Goal: Task Accomplishment & Management: Complete application form

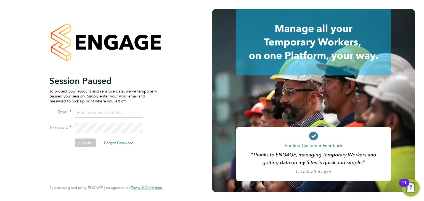
click at [85, 113] on input at bounding box center [109, 113] width 68 height 10
type input "[PERSON_NAME][EMAIL_ADDRESS][DOMAIN_NAME]"
click at [86, 144] on button "Sign In" at bounding box center [85, 143] width 21 height 9
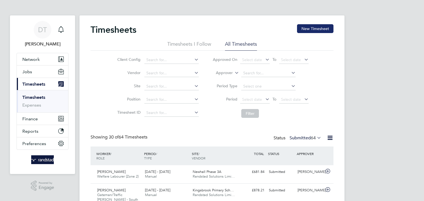
click at [316, 26] on button "New Timesheet" at bounding box center [315, 28] width 36 height 9
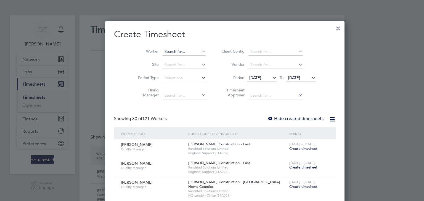
click at [168, 50] on input at bounding box center [183, 52] width 43 height 8
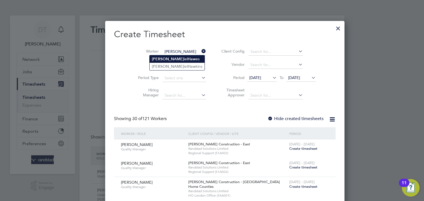
click at [163, 57] on li "Dan iel Haw es" at bounding box center [176, 58] width 55 height 7
type input "Daniel Hawes"
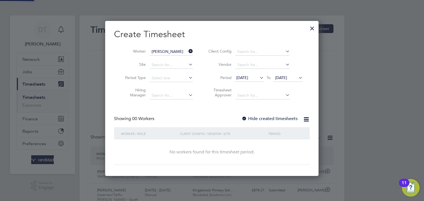
click at [268, 118] on label "Hide created timesheets" at bounding box center [269, 119] width 56 height 6
click at [284, 78] on span "18 Sep 2025" at bounding box center [281, 77] width 12 height 5
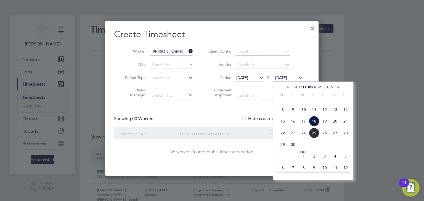
click at [313, 138] on span "25" at bounding box center [314, 133] width 10 height 10
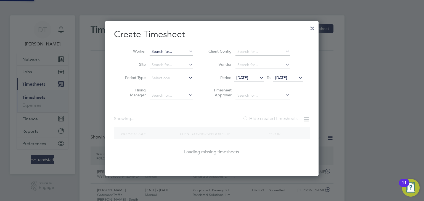
click at [186, 52] on input at bounding box center [170, 52] width 43 height 8
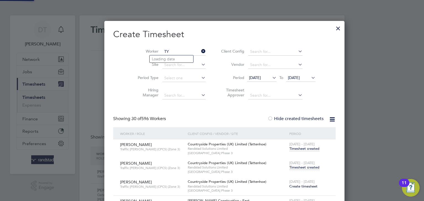
type input "T"
click at [157, 65] on b "Tosh" at bounding box center [156, 66] width 8 height 5
type input "Tosh Cockwell-Walsh"
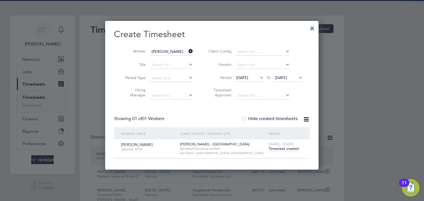
click at [281, 149] on span "Timesheet created" at bounding box center [283, 148] width 30 height 5
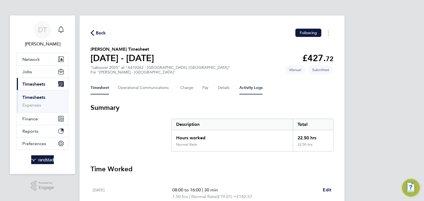
click at [245, 87] on Logs-tab "Activity Logs" at bounding box center [250, 87] width 23 height 13
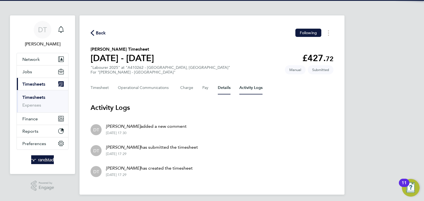
click at [218, 87] on button "Details" at bounding box center [224, 87] width 13 height 13
